Goal: Information Seeking & Learning: Understand process/instructions

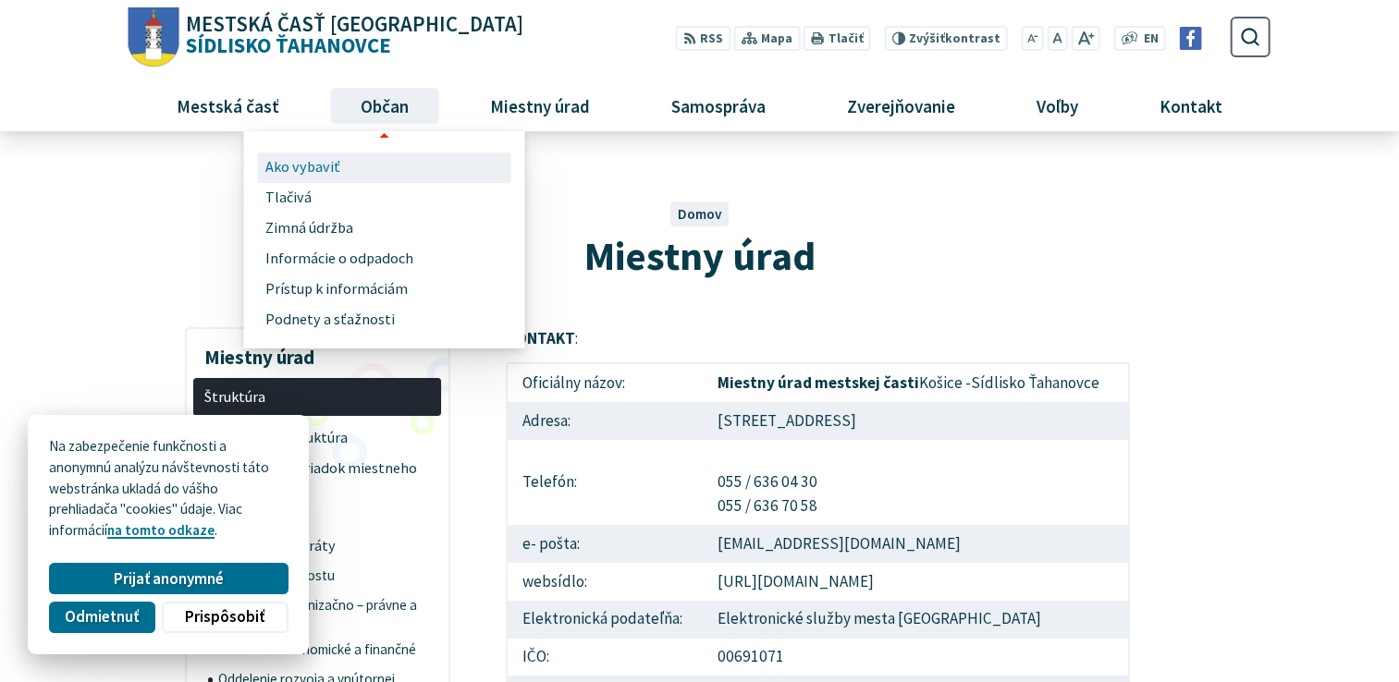
click at [348, 167] on link "Ako vybaviť" at bounding box center [384, 168] width 239 height 31
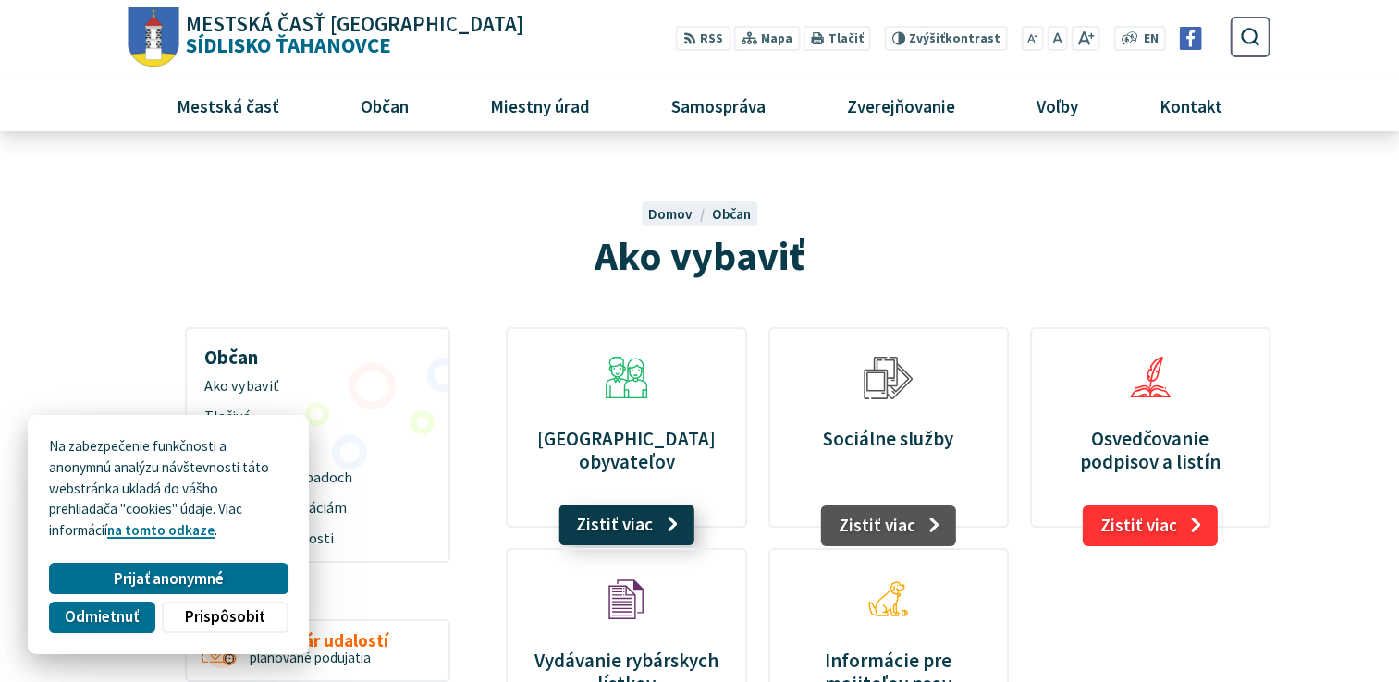
click at [627, 523] on link "Zistiť viac" at bounding box center [627, 525] width 136 height 41
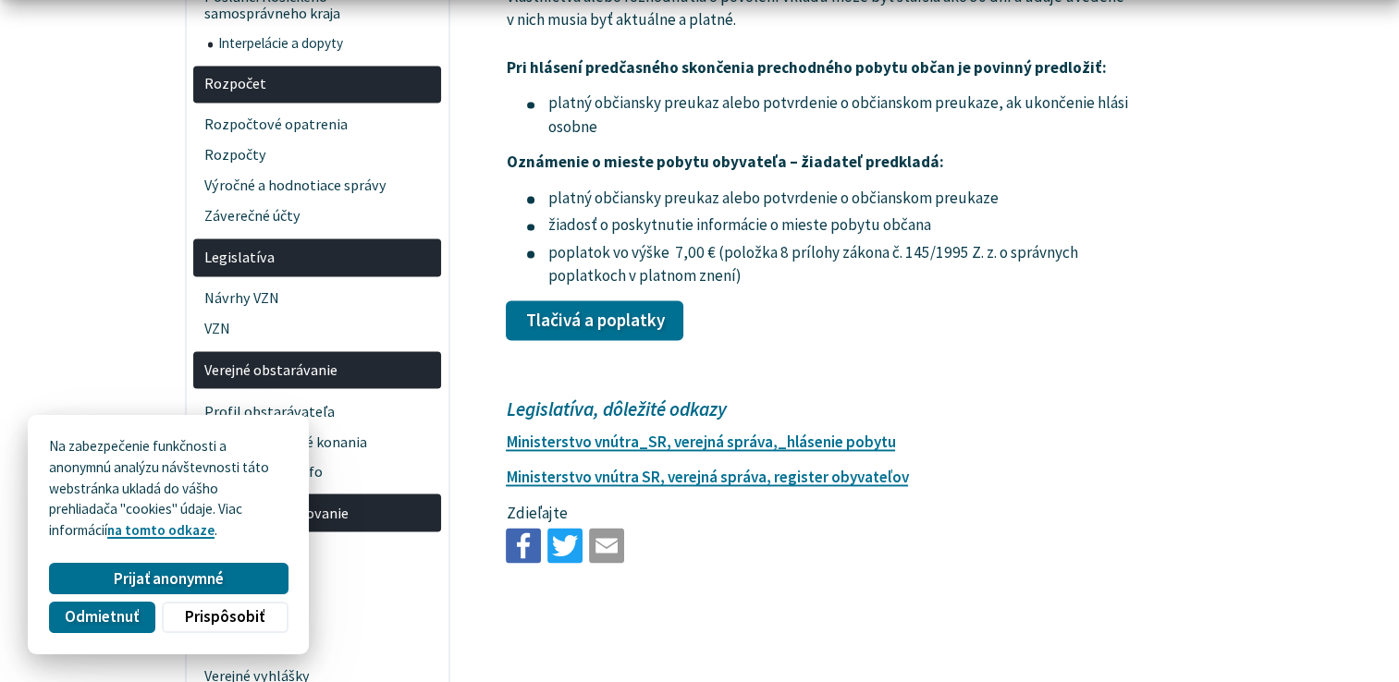
scroll to position [3181, 0]
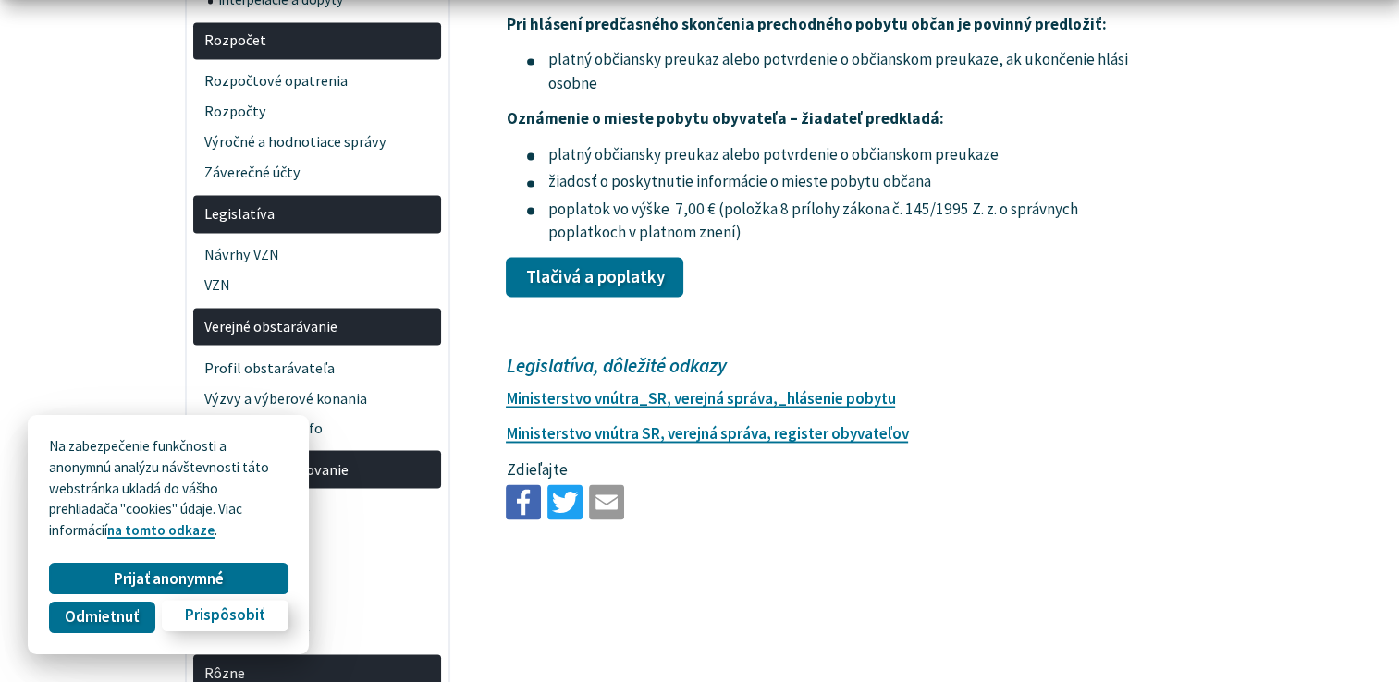
click at [256, 615] on span "Prispôsobiť" at bounding box center [225, 616] width 80 height 19
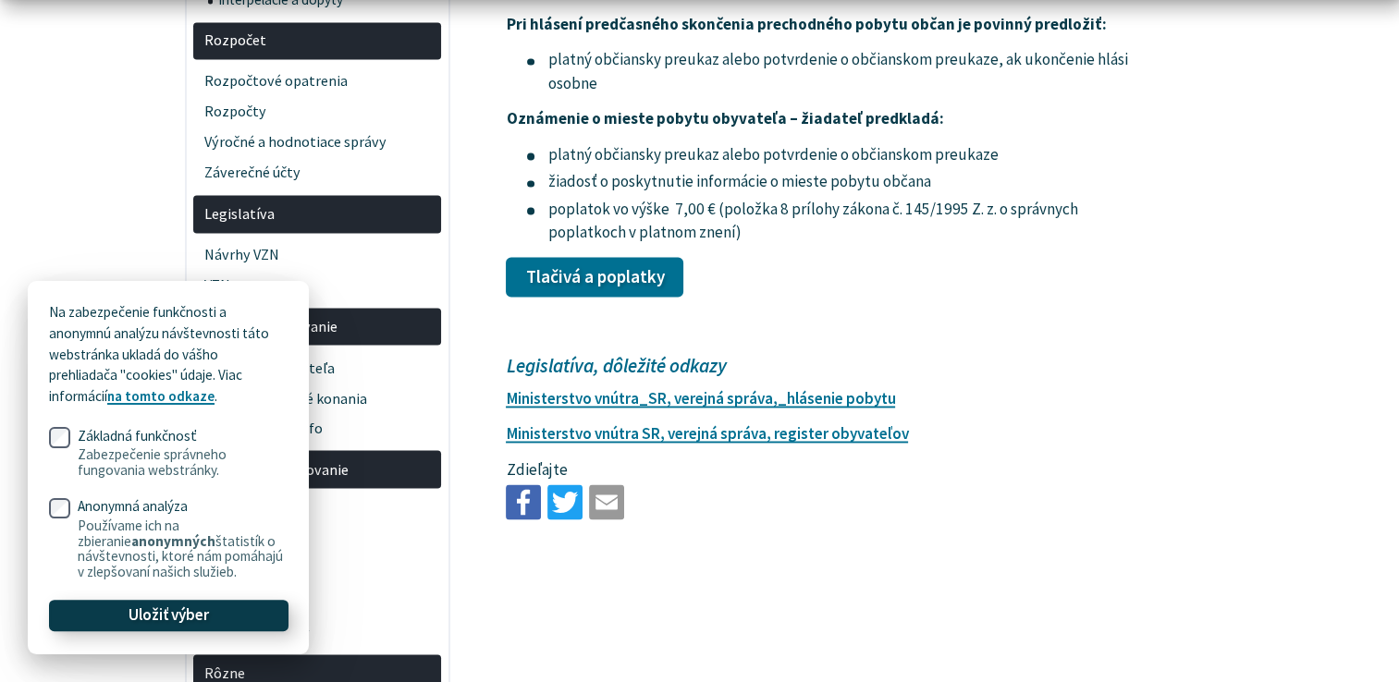
click at [256, 631] on button "Uložiť výber" at bounding box center [168, 615] width 239 height 31
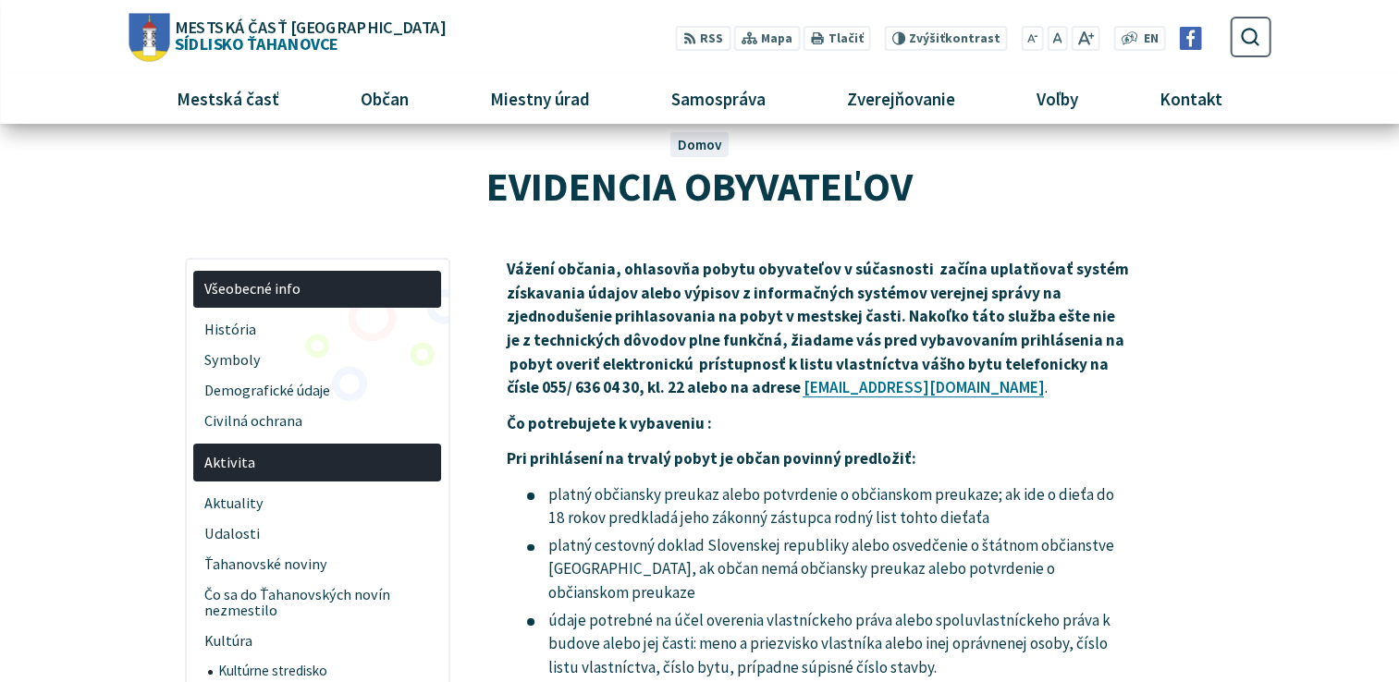
scroll to position [0, 0]
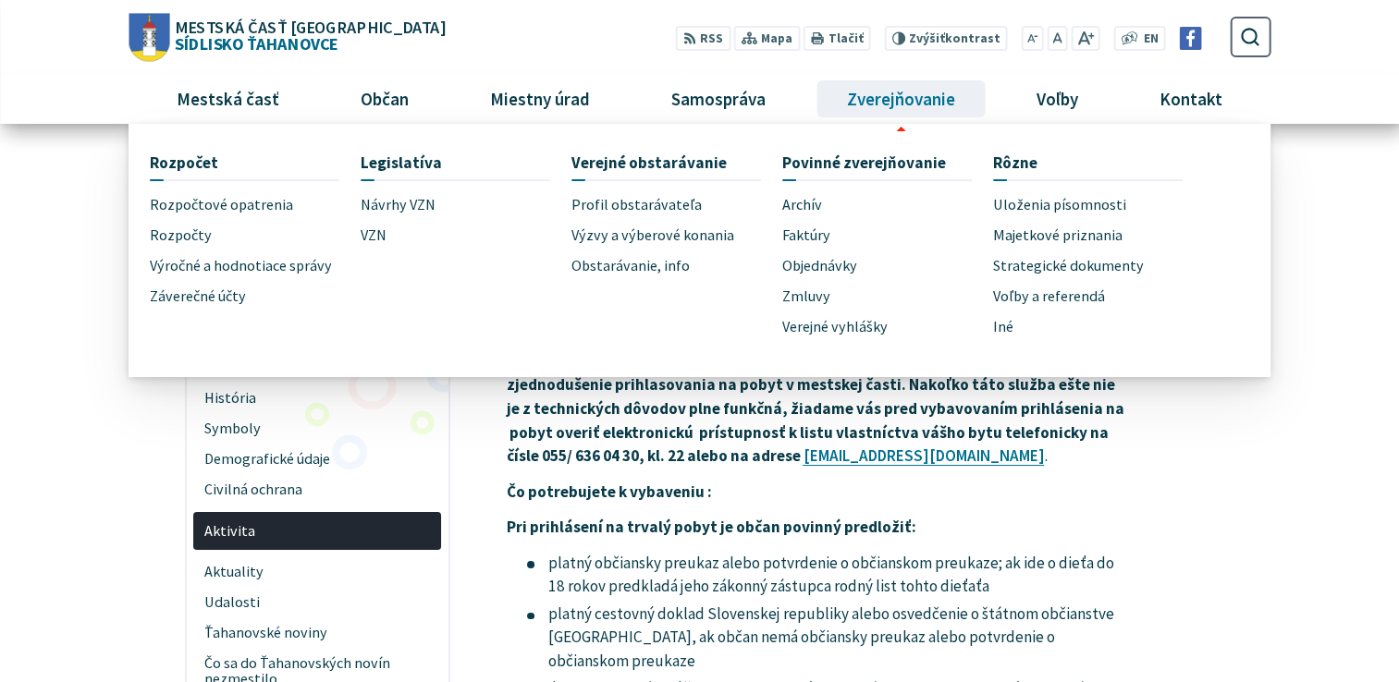
click at [868, 120] on span "Zverejňovanie" at bounding box center [902, 99] width 122 height 50
